Goal: Task Accomplishment & Management: Manage account settings

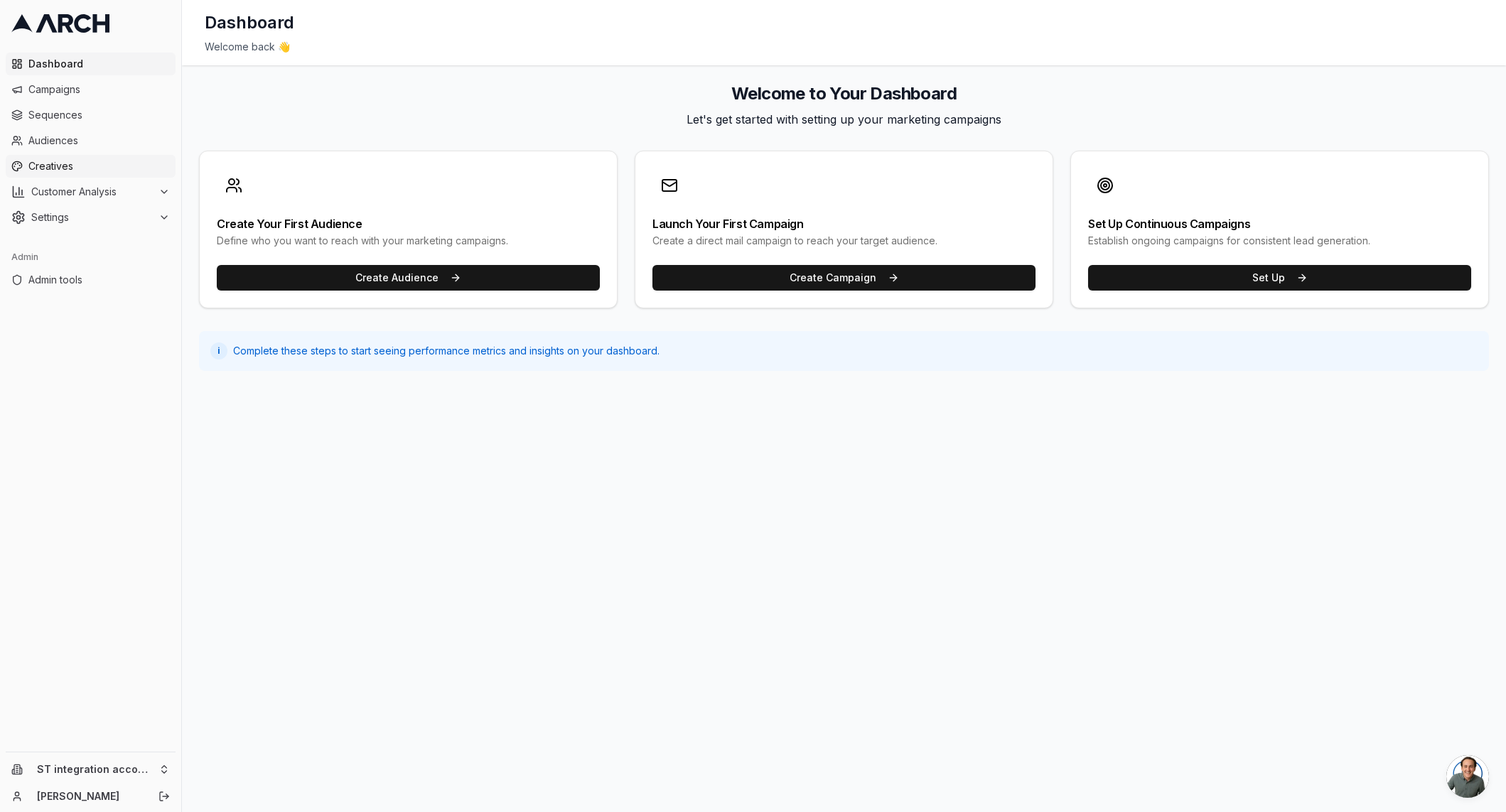
click at [96, 166] on span "Creatives" at bounding box center [99, 166] width 141 height 14
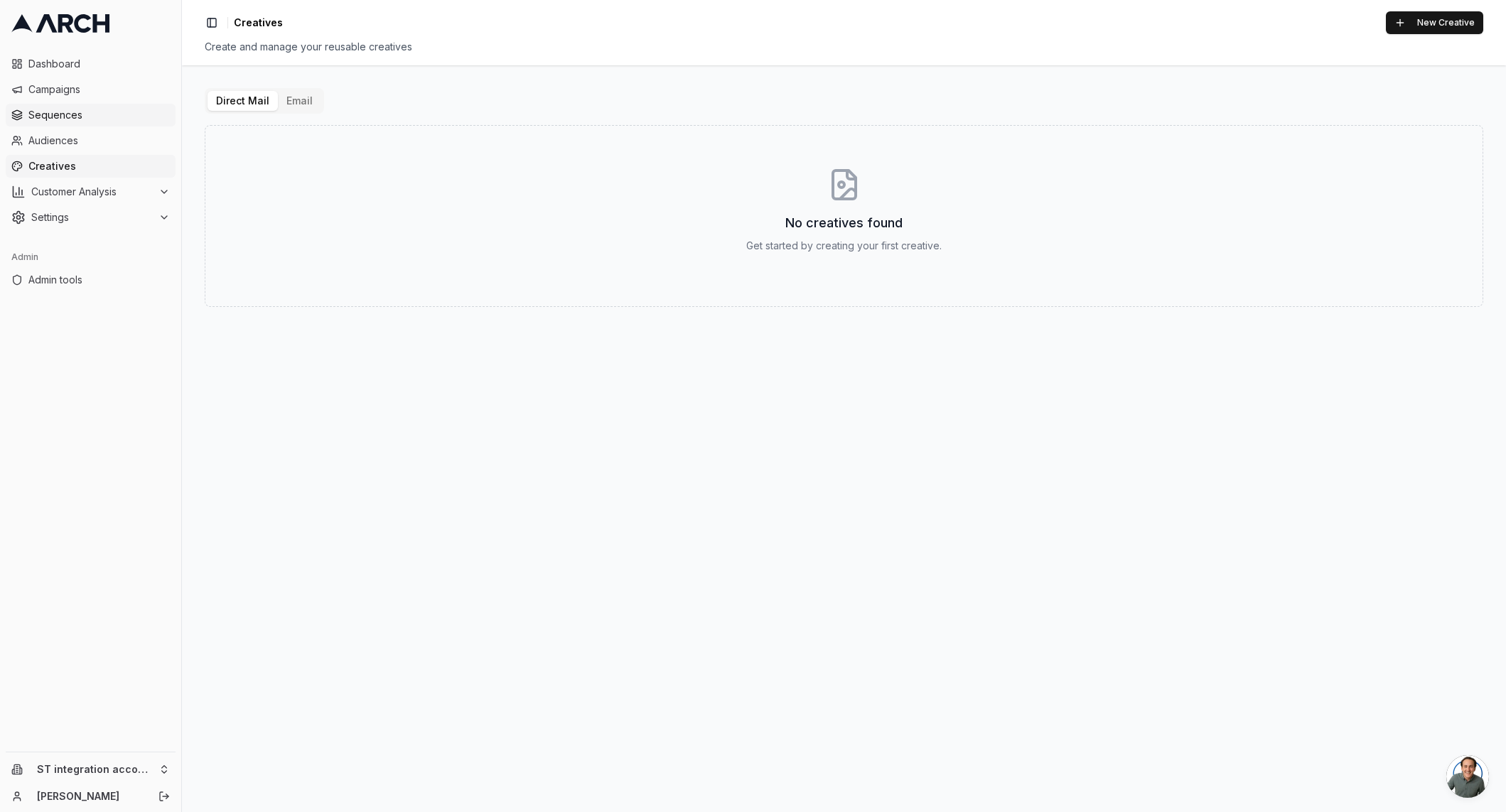
click at [96, 116] on span "Sequences" at bounding box center [99, 114] width 141 height 14
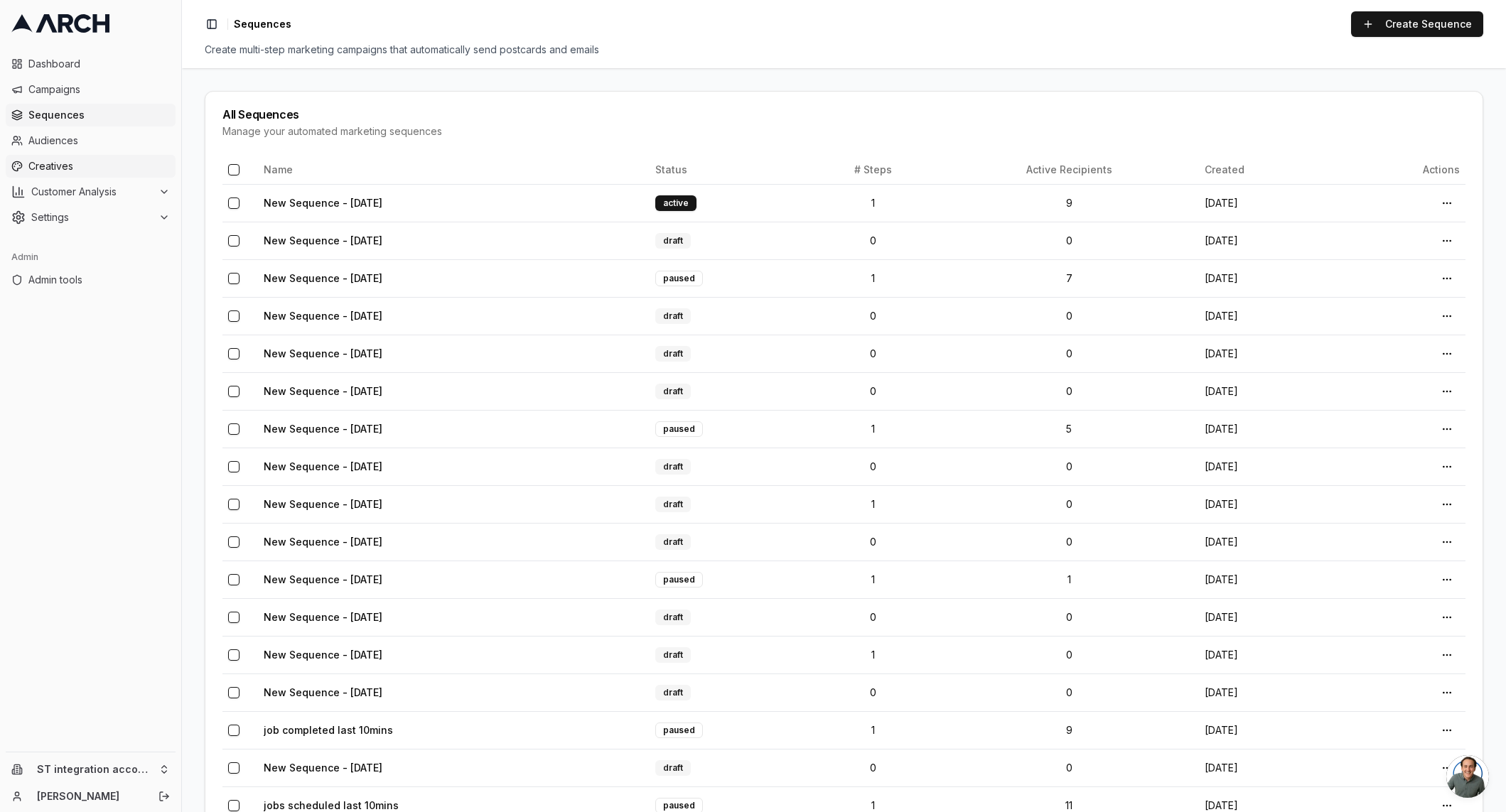
click at [95, 175] on link "Creatives" at bounding box center [91, 166] width 170 height 23
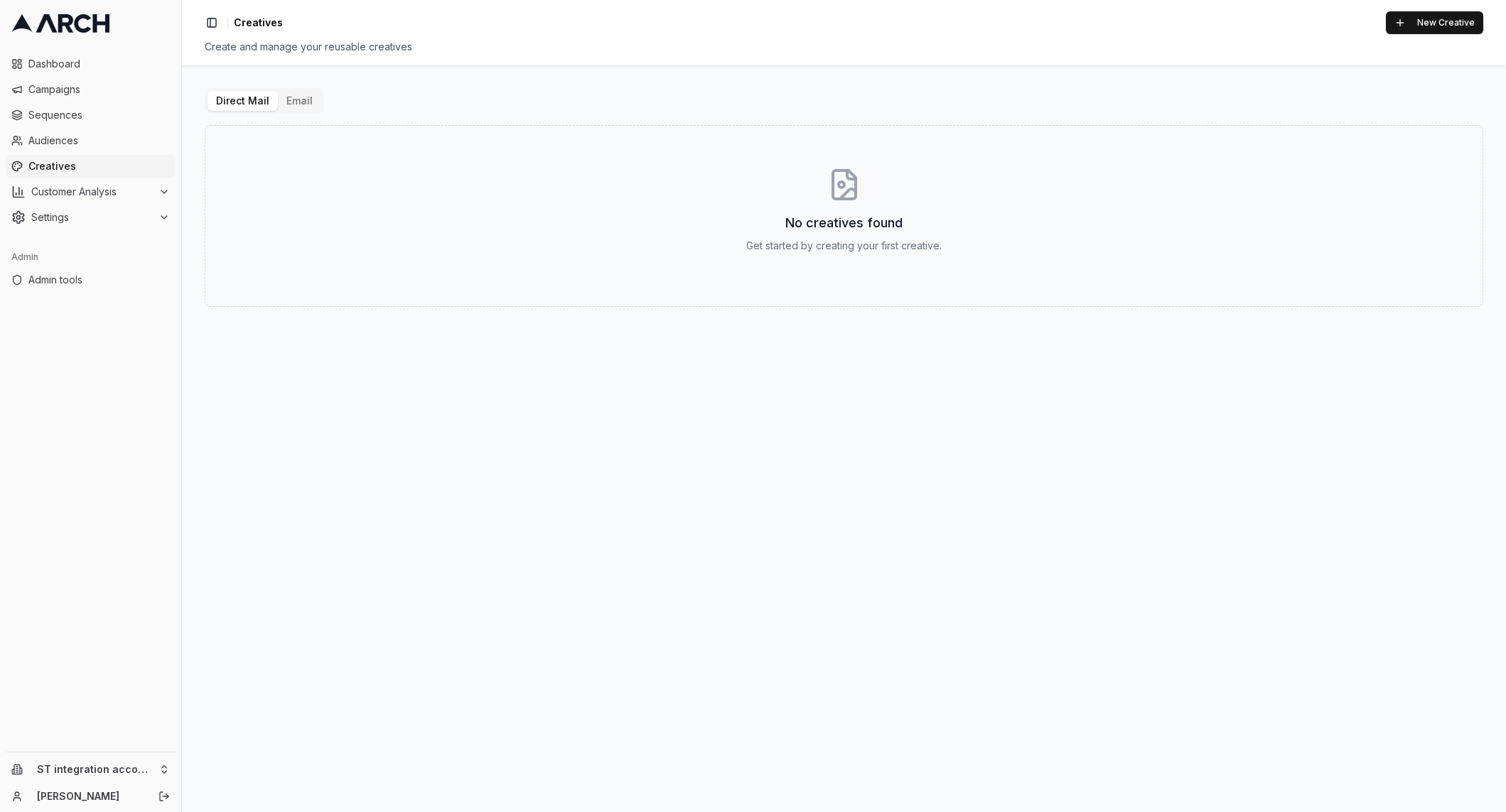
click at [304, 103] on button "Email" at bounding box center [299, 100] width 43 height 20
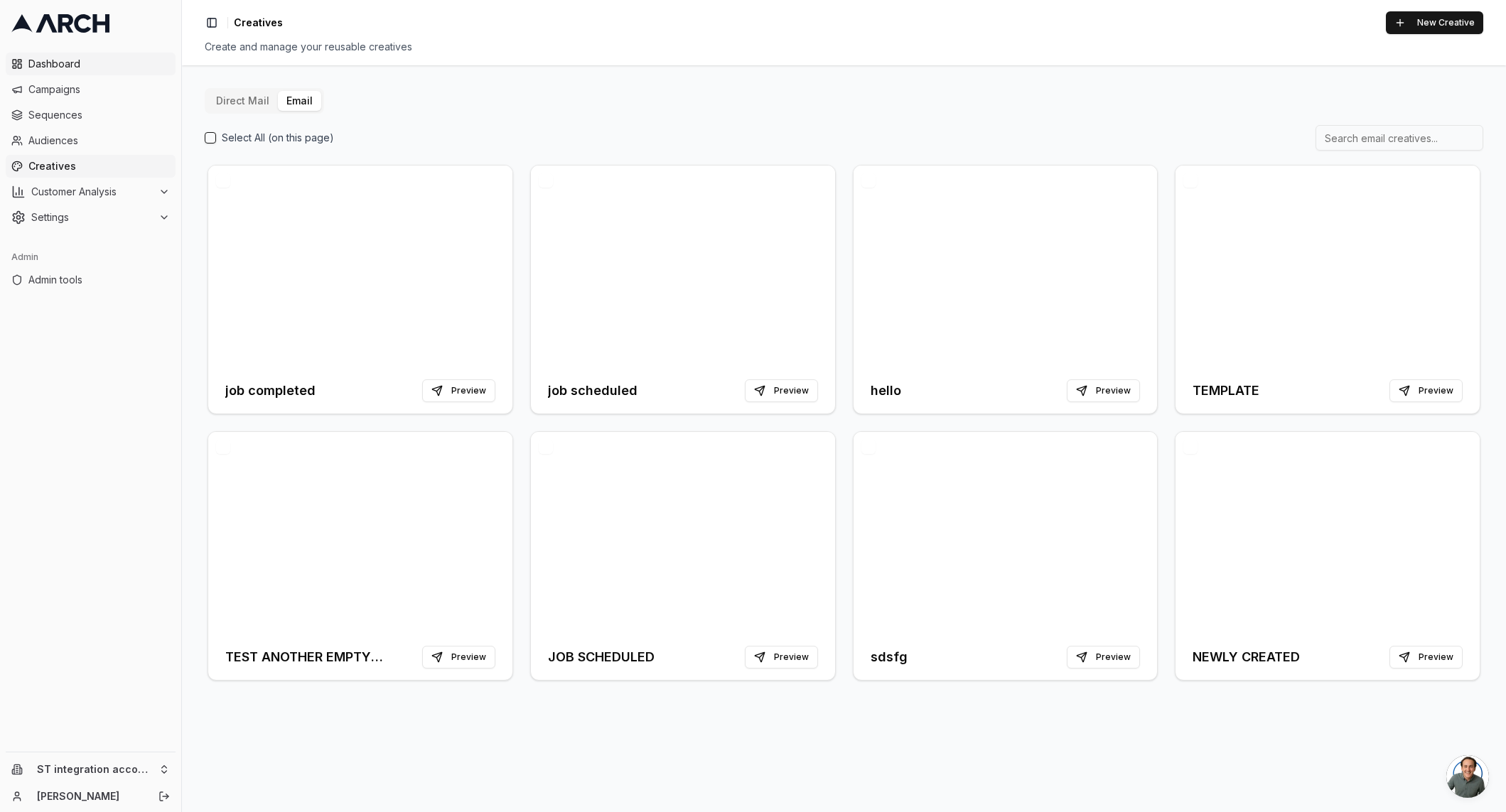
click at [91, 63] on span "Dashboard" at bounding box center [99, 64] width 141 height 14
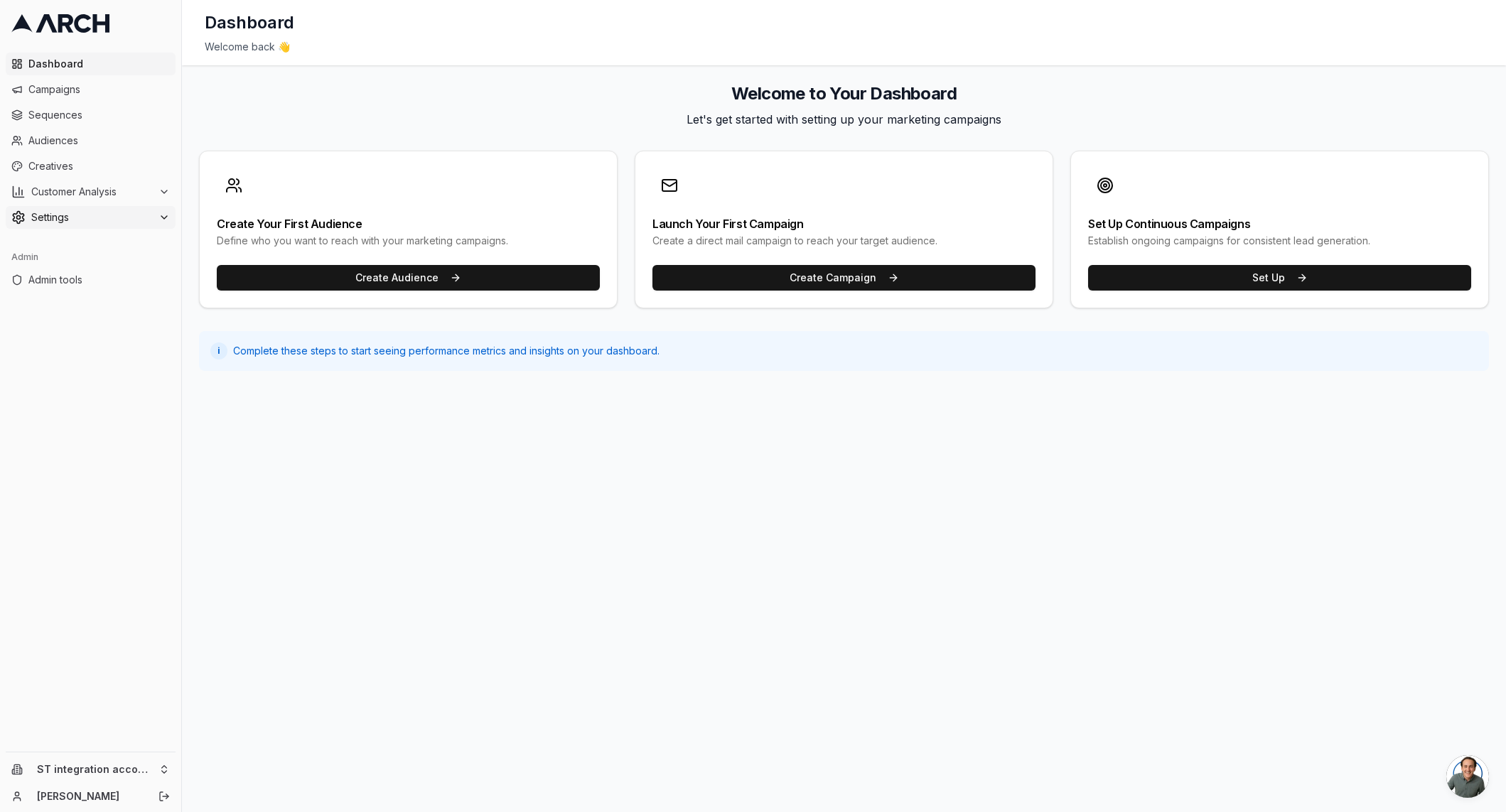
click at [122, 218] on span "Settings" at bounding box center [91, 217] width 122 height 14
click at [96, 363] on link "Integrations" at bounding box center [91, 353] width 135 height 20
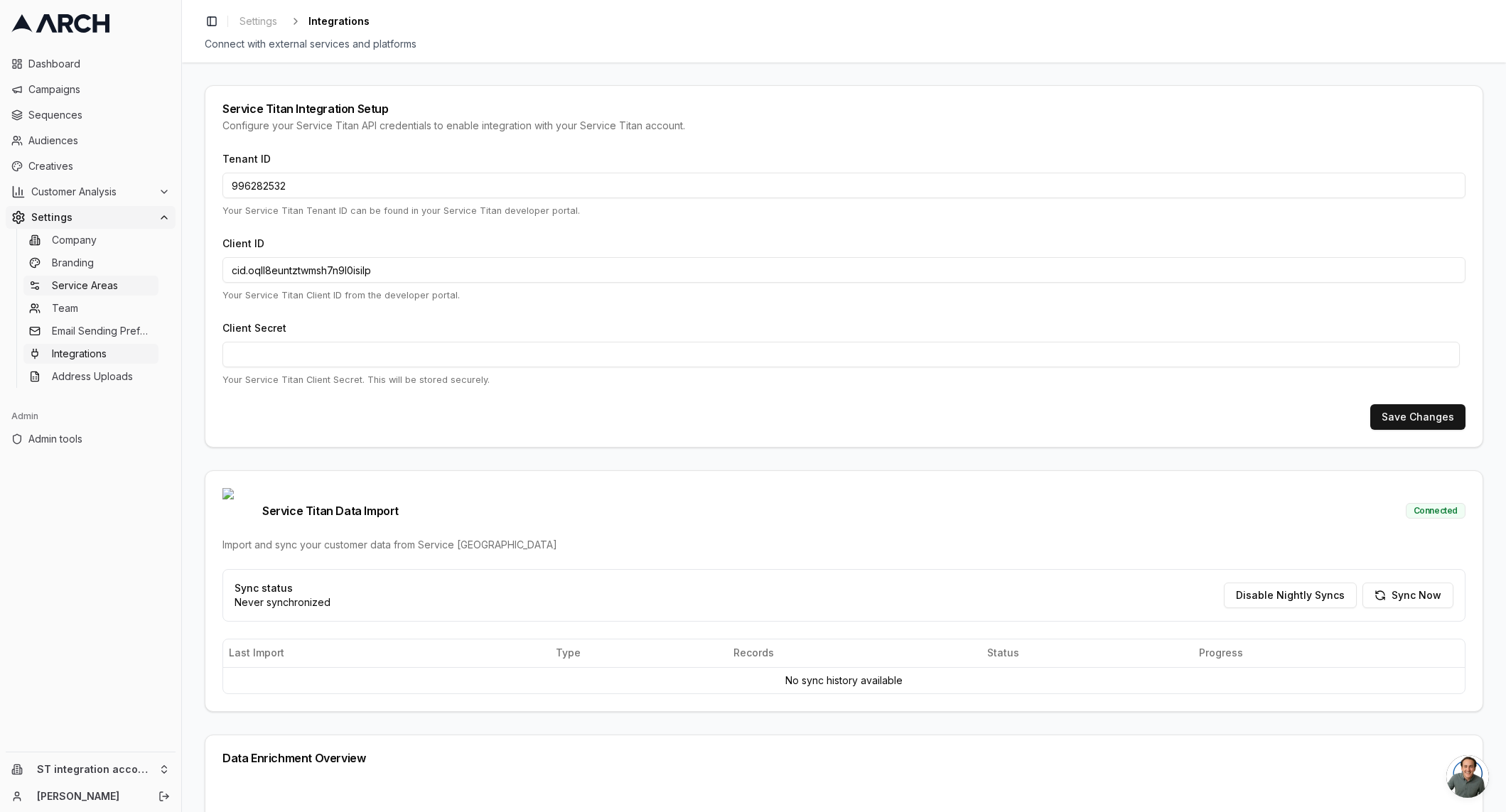
click at [88, 292] on span "Service Areas" at bounding box center [85, 285] width 66 height 14
